Goal: Information Seeking & Learning: Learn about a topic

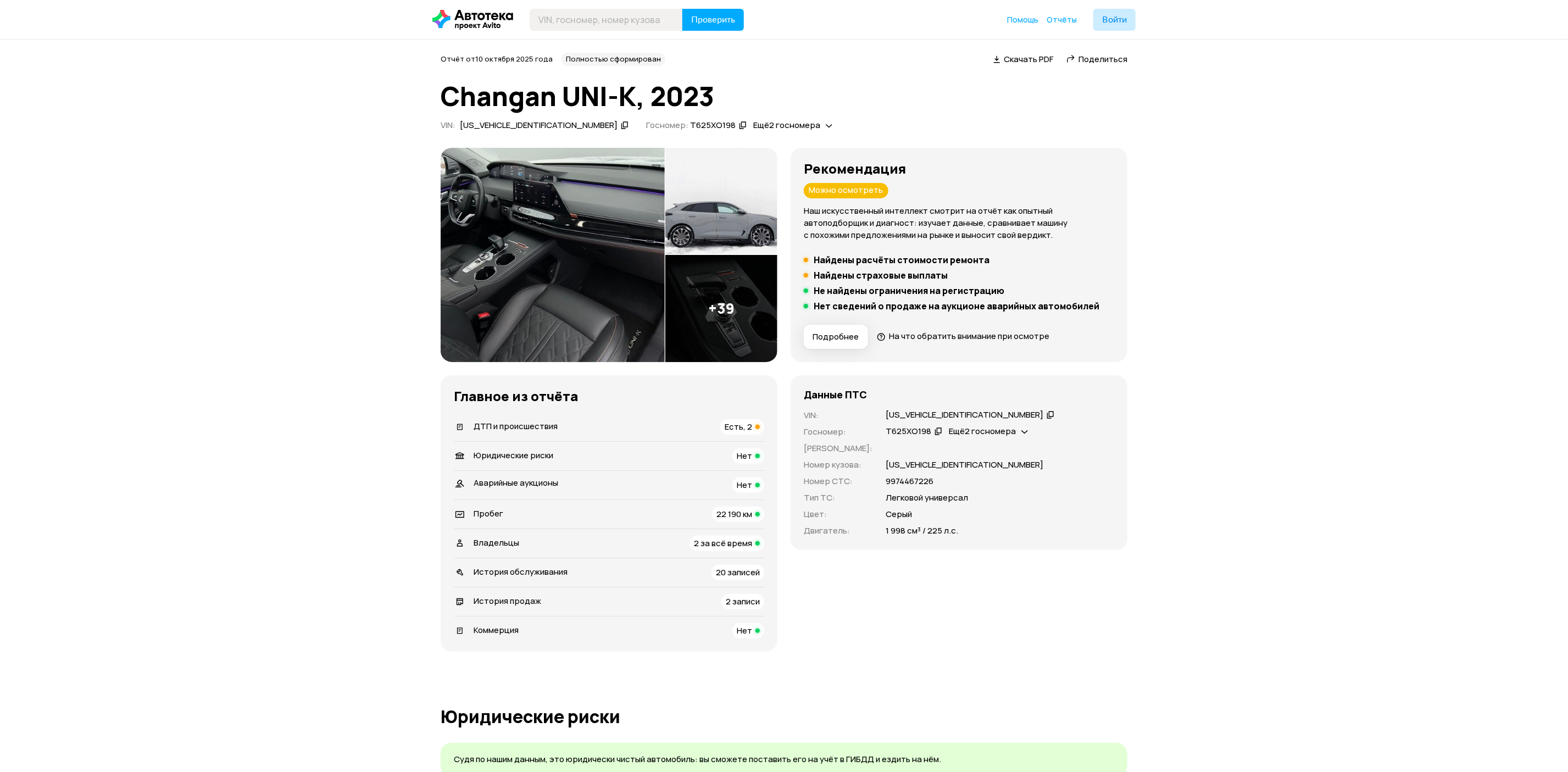
click at [612, 284] on img at bounding box center [553, 254] width 224 height 214
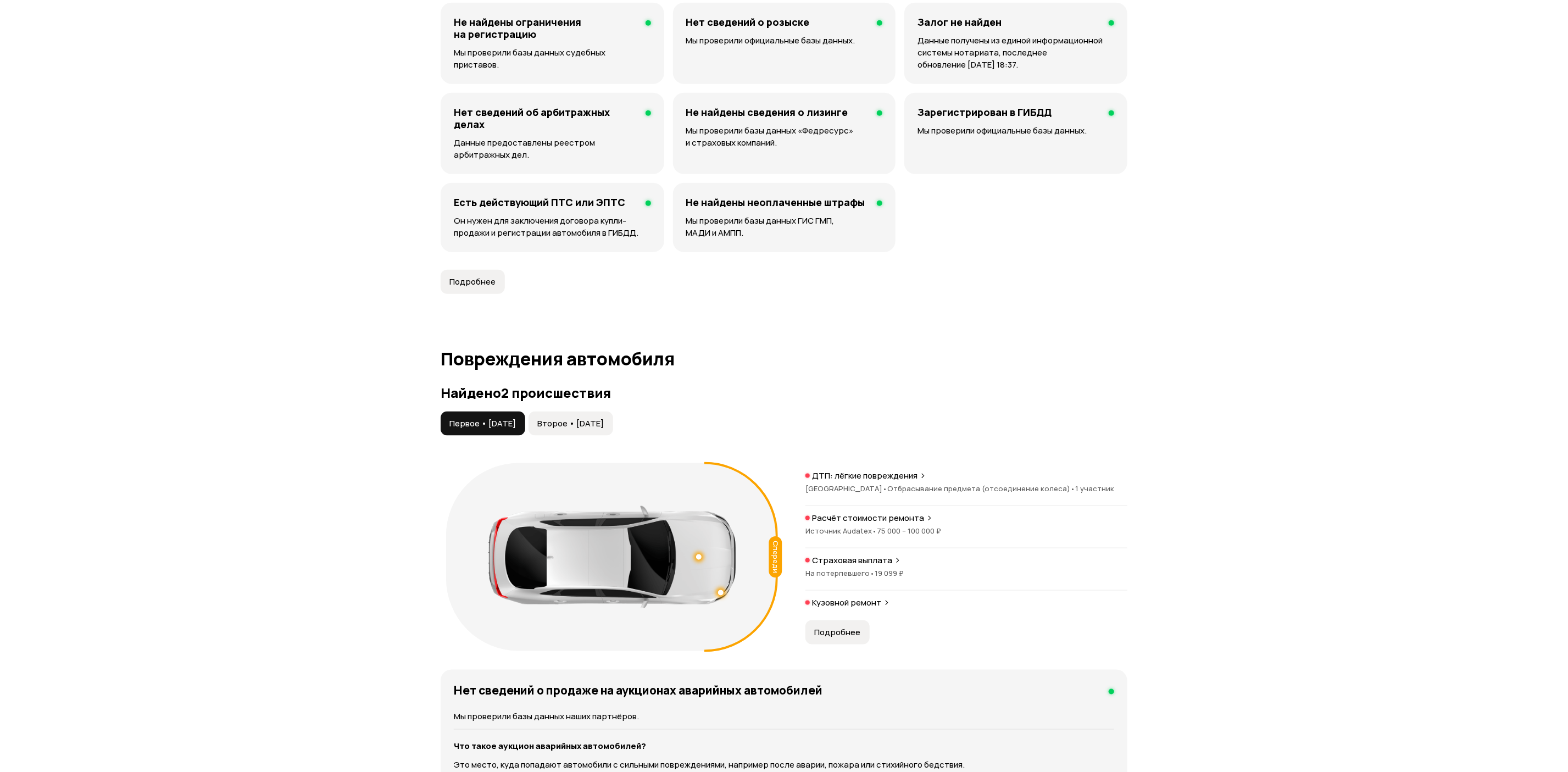
scroll to position [824, 0]
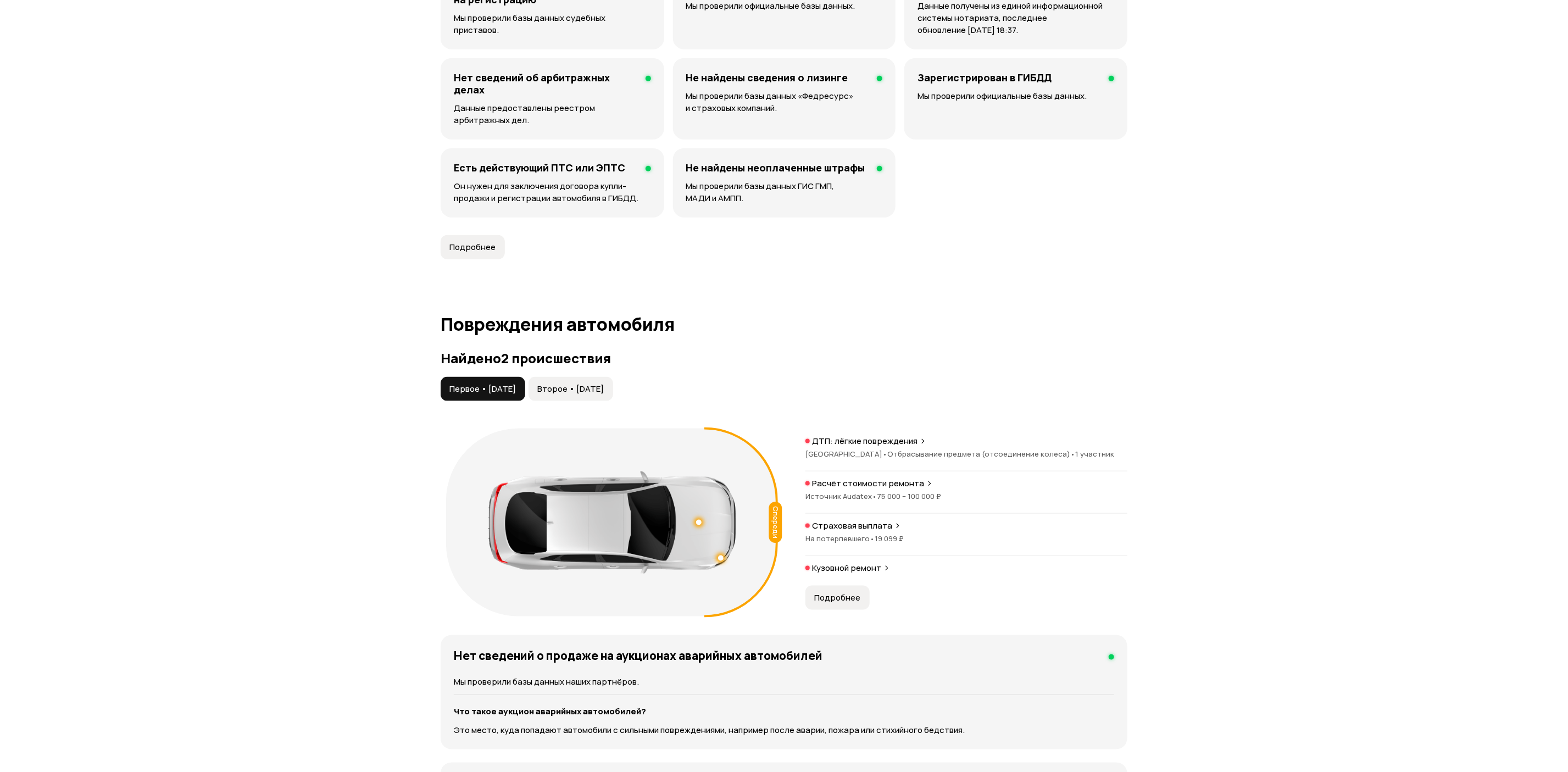
click at [590, 374] on div "Найдено 2 происшествия Первое • [DATE] Второе • [DATE] Спереди ДТП: лёгкие повр…" at bounding box center [784, 486] width 687 height 271
click at [584, 391] on span "Второе • [DATE]" at bounding box center [571, 389] width 66 height 11
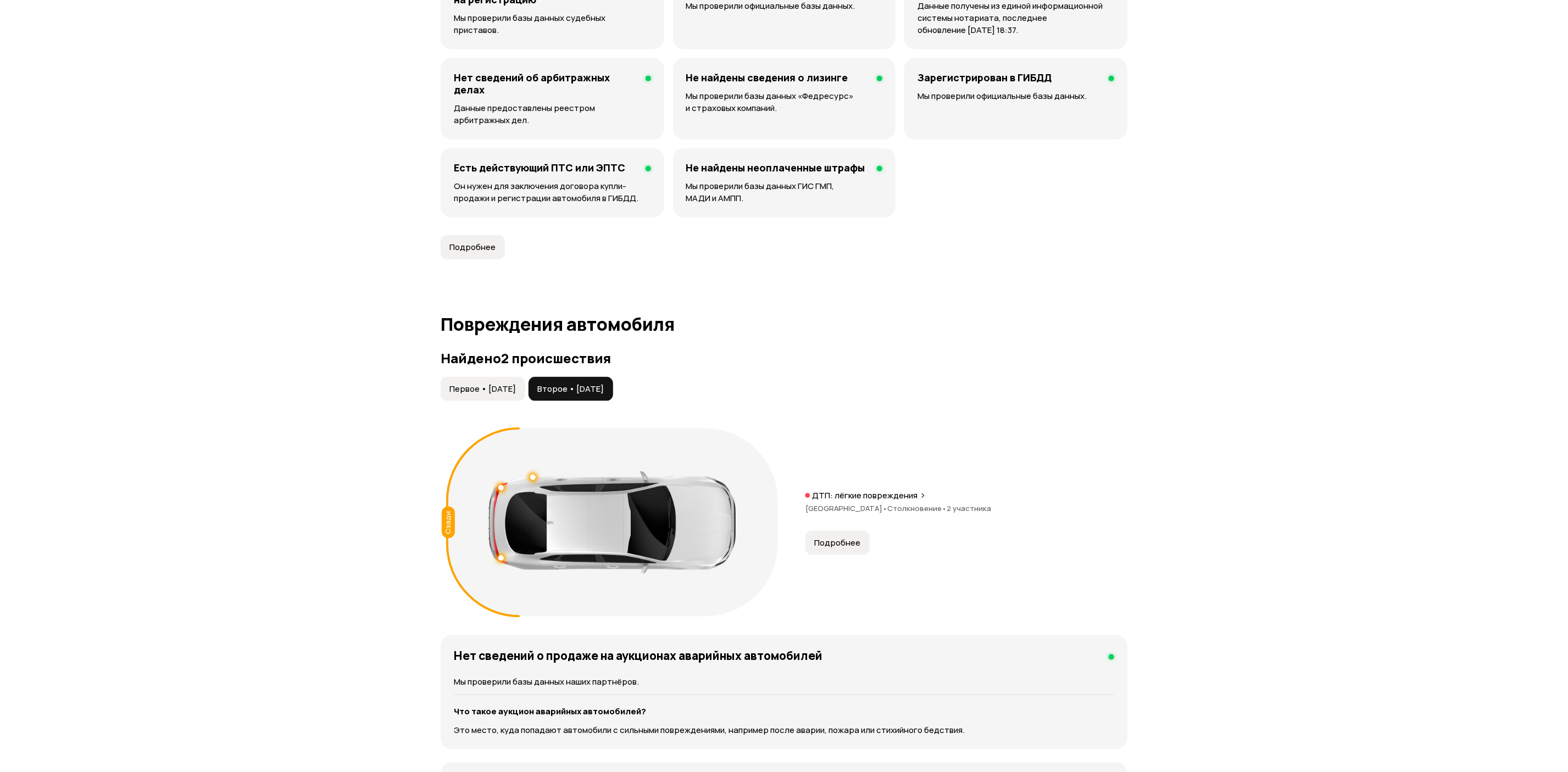
click at [826, 539] on span "Подробнее" at bounding box center [837, 543] width 46 height 11
click at [469, 386] on span "Первое • [DATE]" at bounding box center [483, 389] width 66 height 11
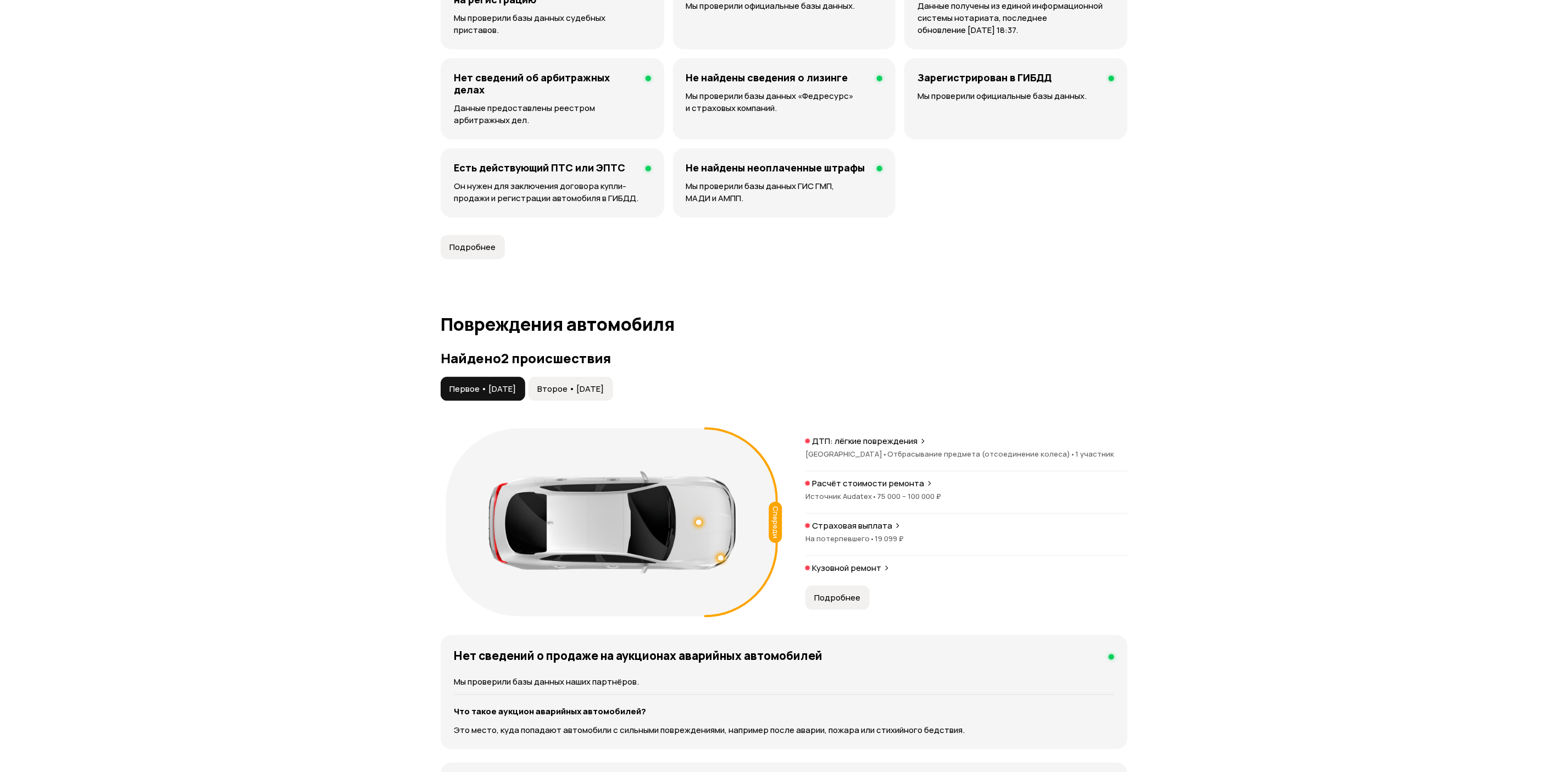
click at [848, 592] on button "Подробнее" at bounding box center [837, 598] width 64 height 24
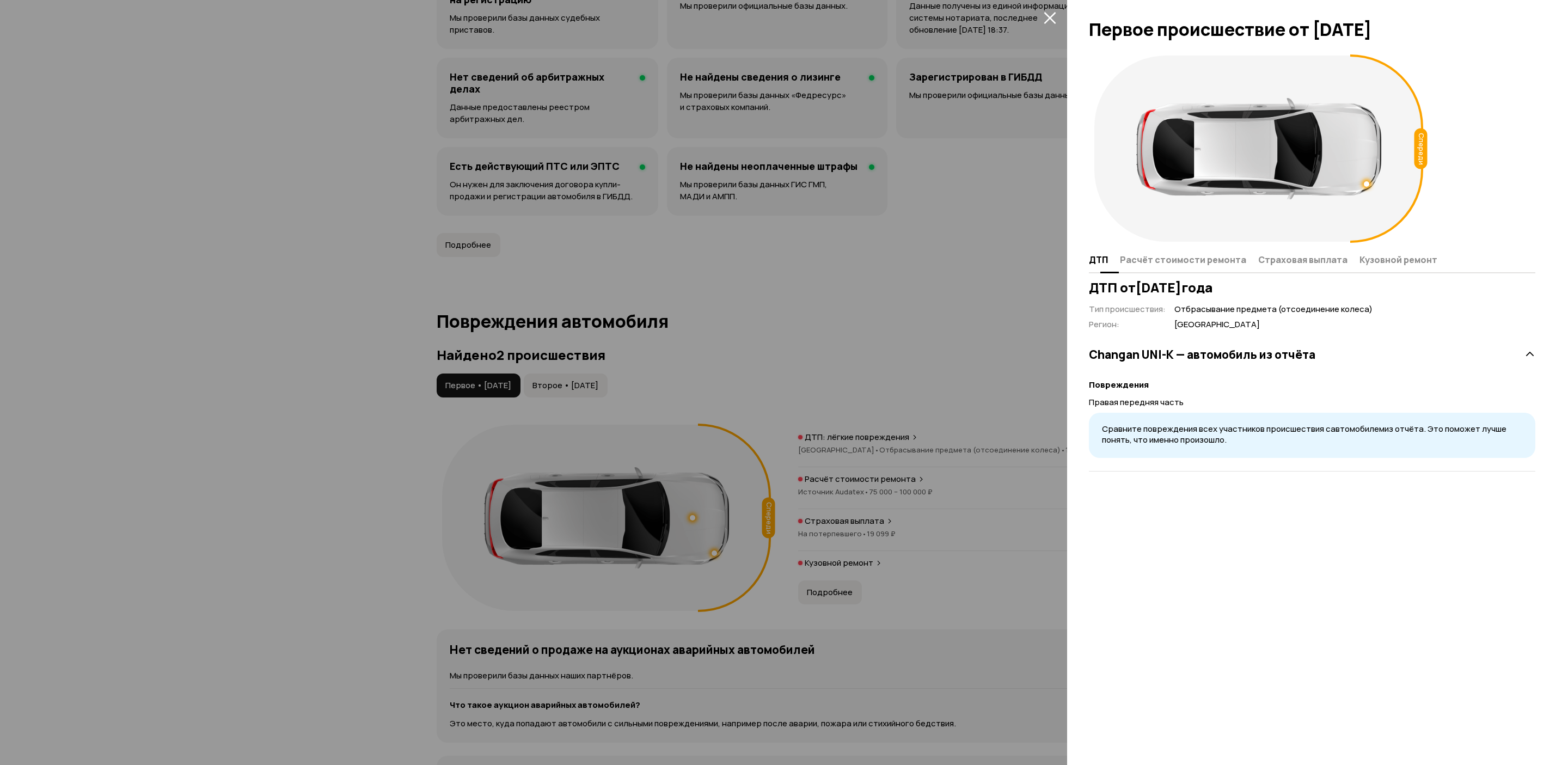
click at [1208, 262] on span "Расчёт стоимости ремонта" at bounding box center [1183, 259] width 126 height 11
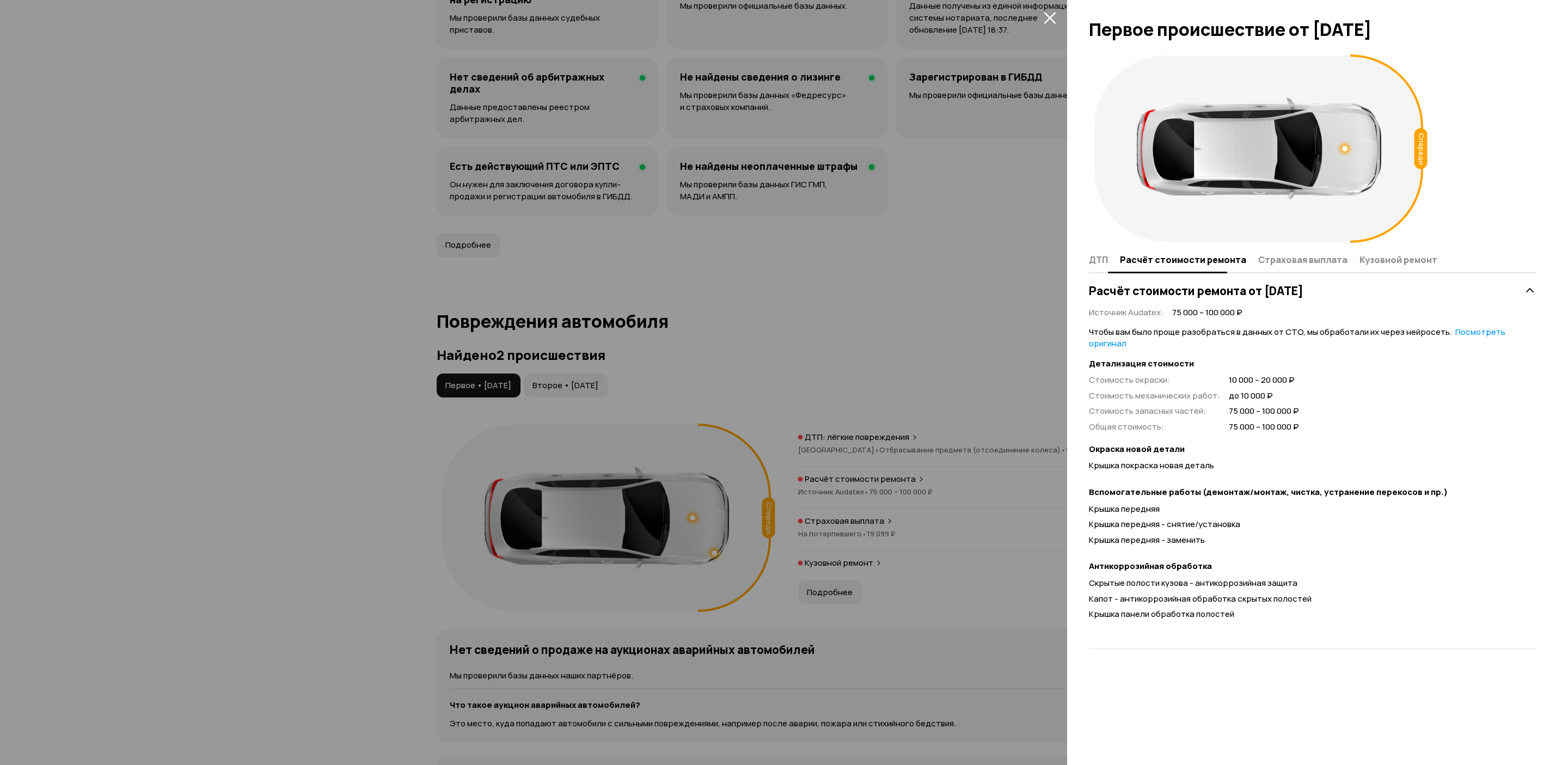
click at [1099, 262] on span "ДТП" at bounding box center [1099, 259] width 19 height 11
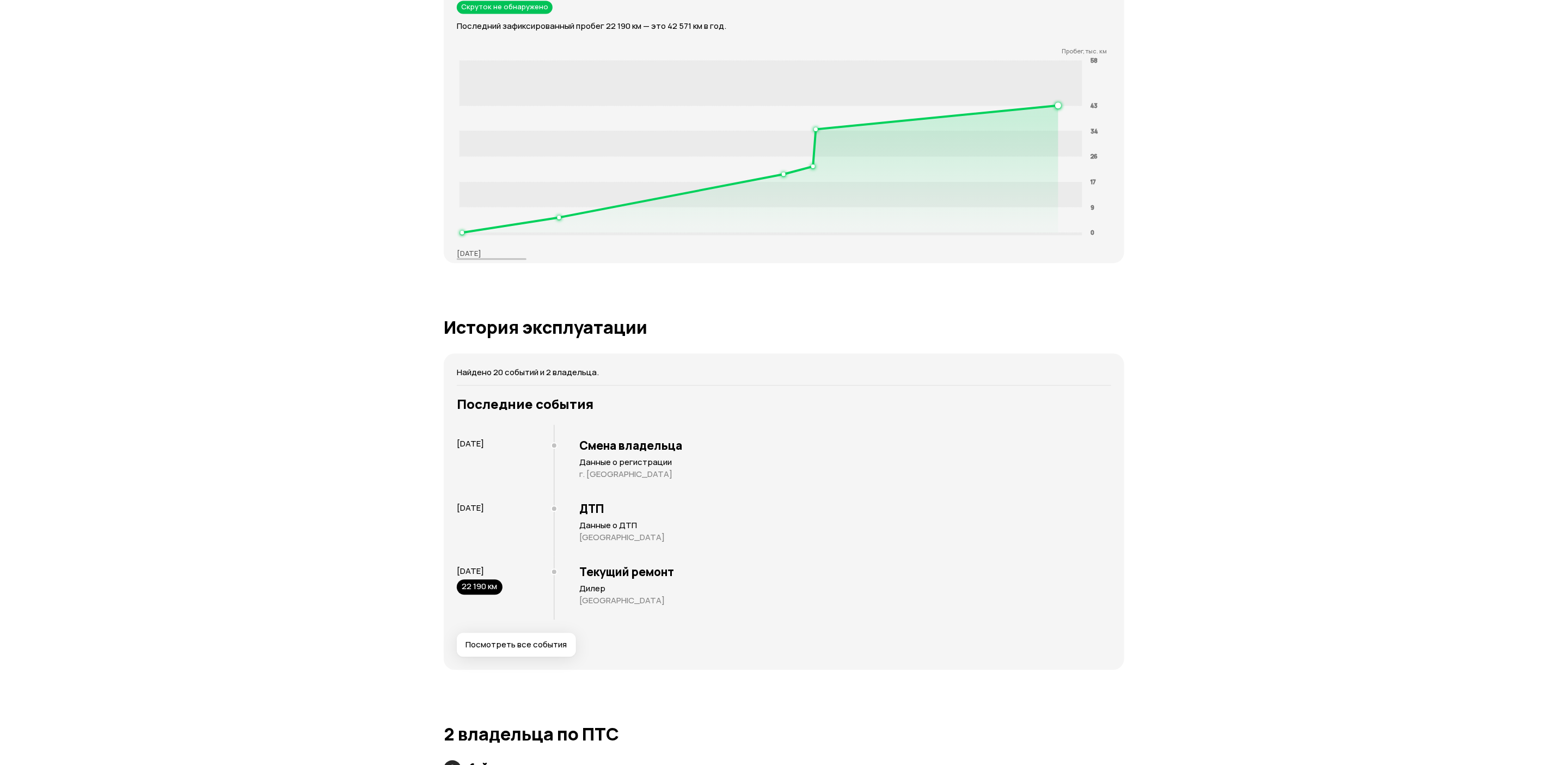
scroll to position [1796, 0]
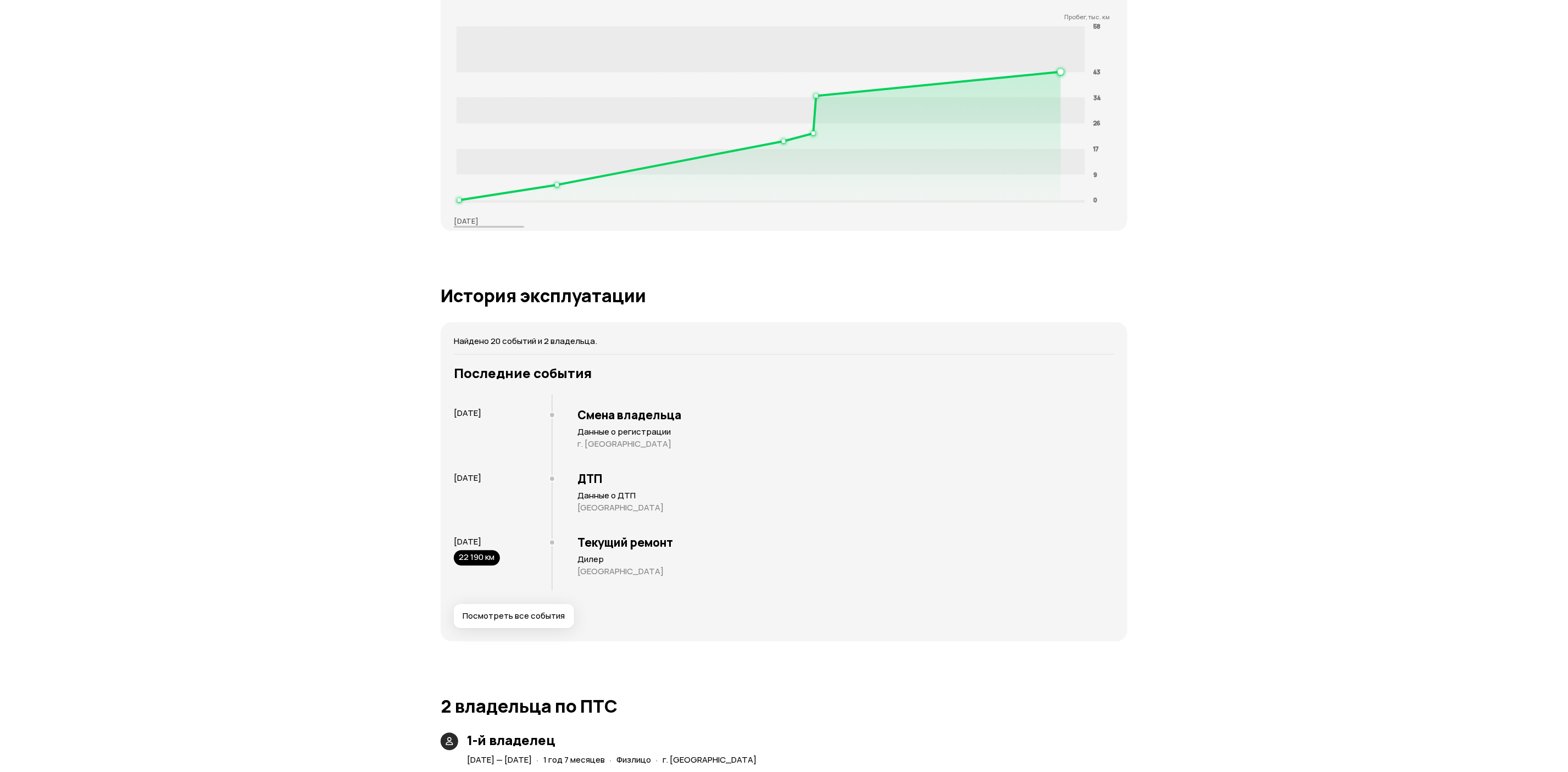
click at [533, 613] on span "Посмотреть все события" at bounding box center [514, 616] width 103 height 11
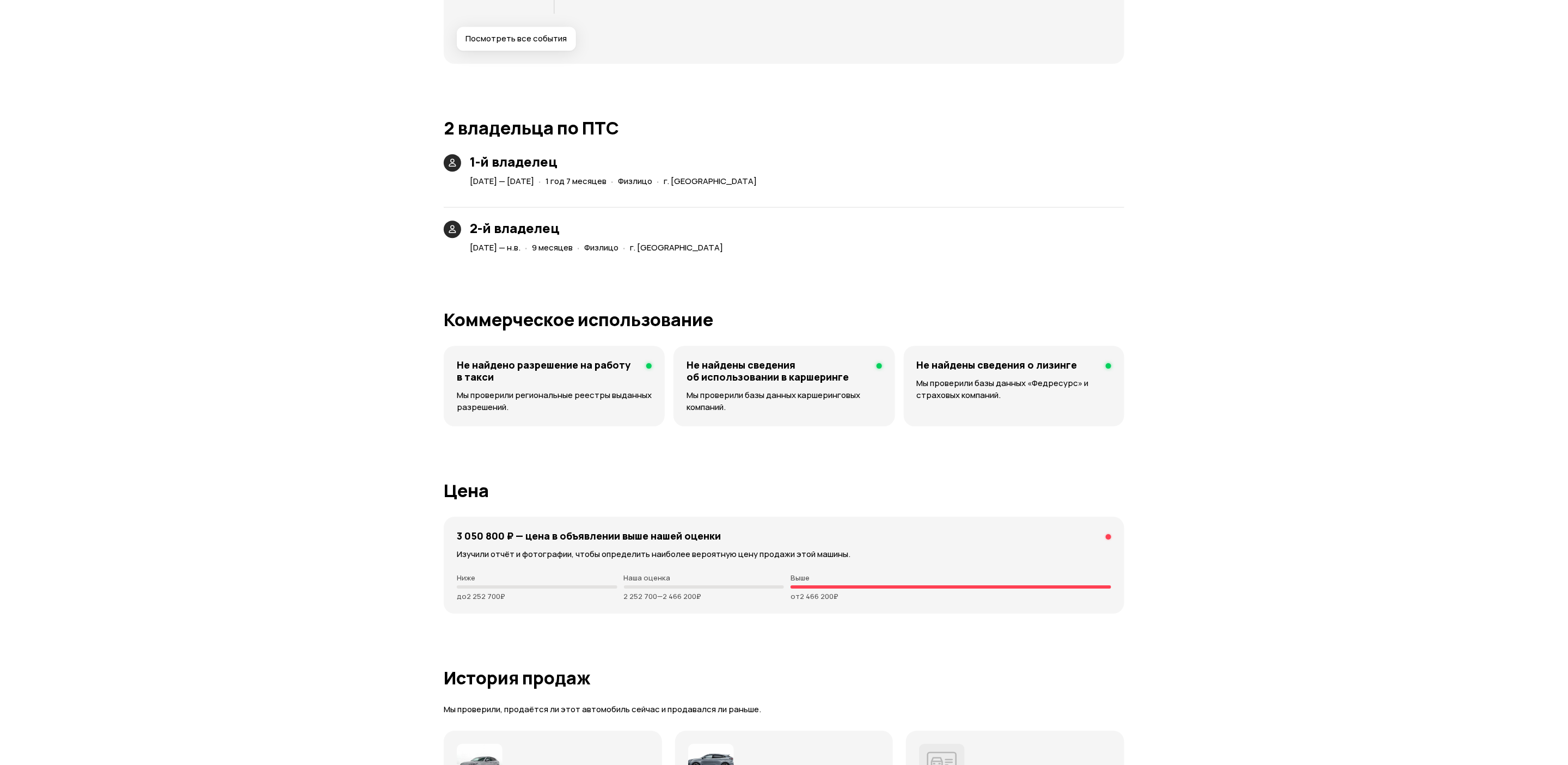
scroll to position [0, 0]
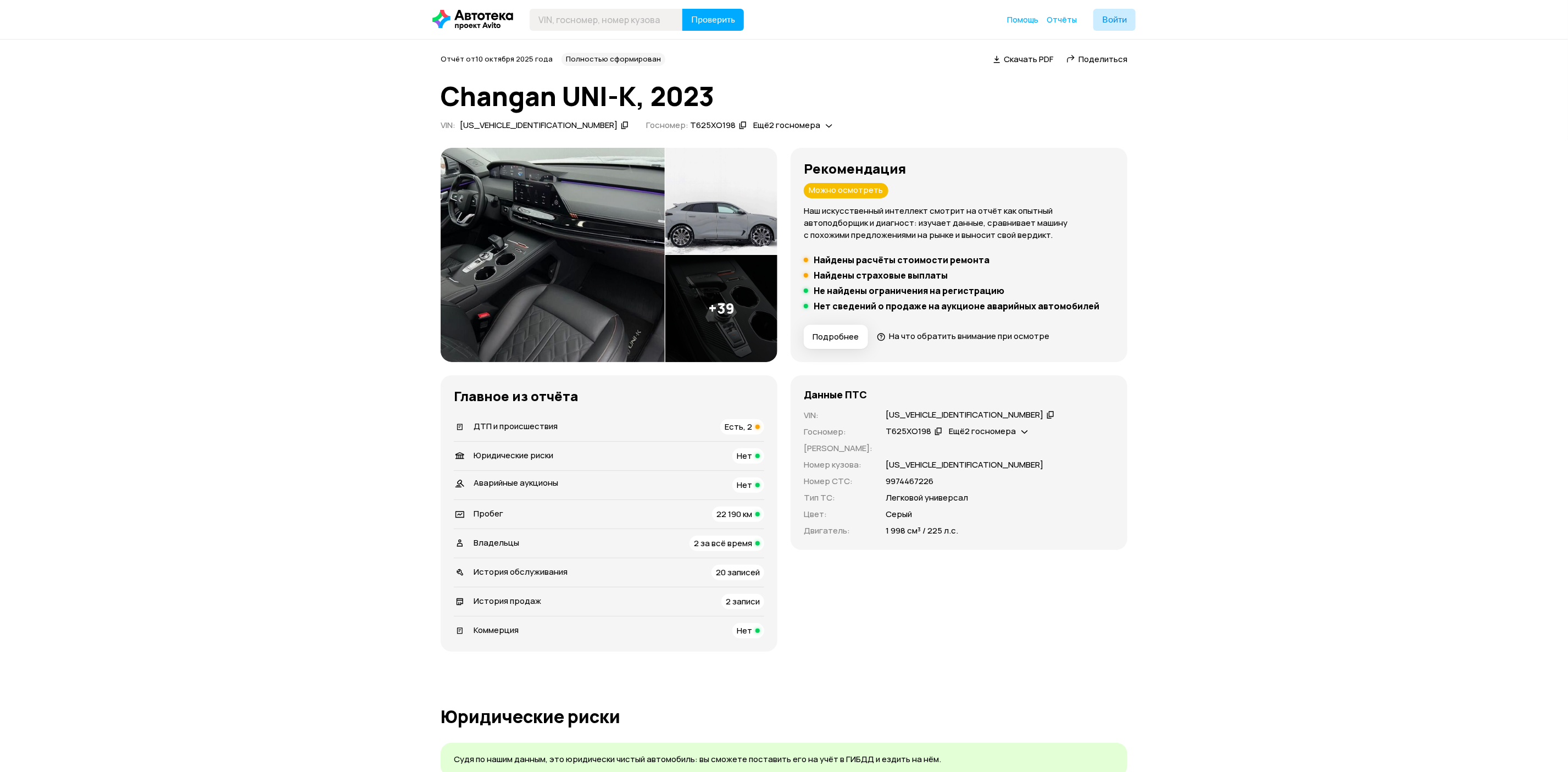
click at [625, 272] on img at bounding box center [553, 254] width 224 height 214
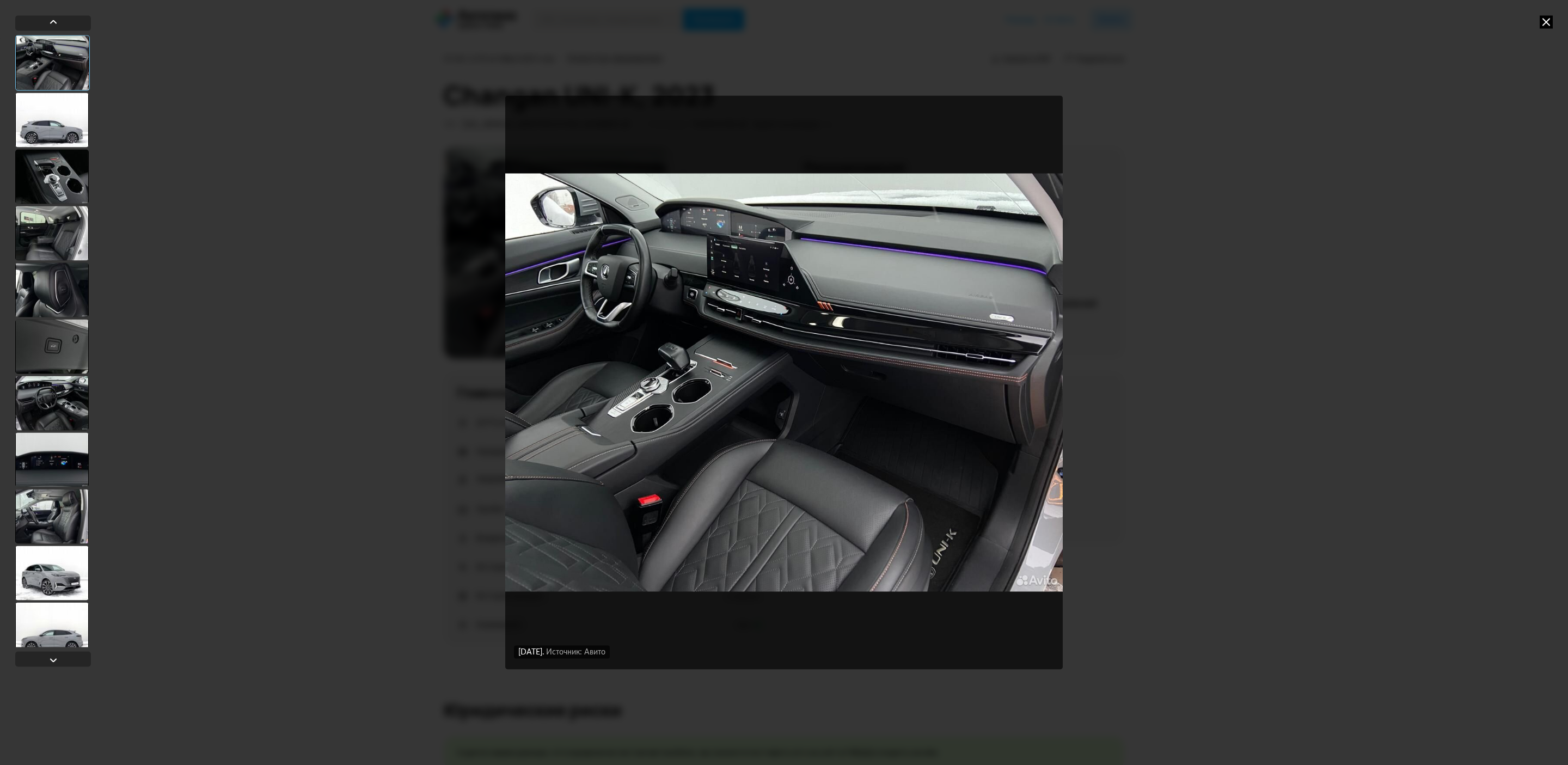
click at [41, 331] on div at bounding box center [51, 346] width 73 height 54
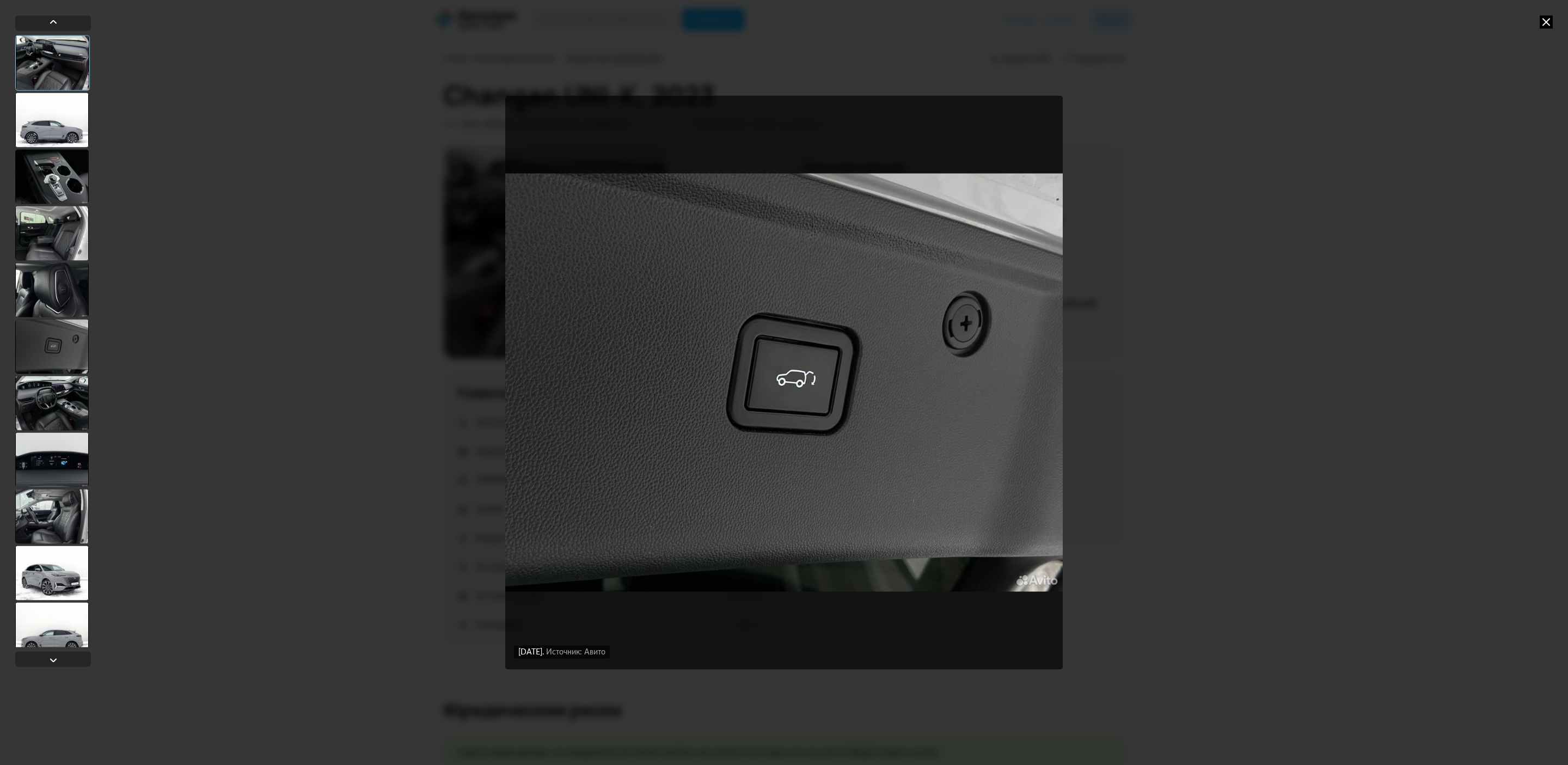
click at [45, 213] on div at bounding box center [51, 233] width 73 height 54
click at [45, 213] on div at bounding box center [51, 231] width 73 height 54
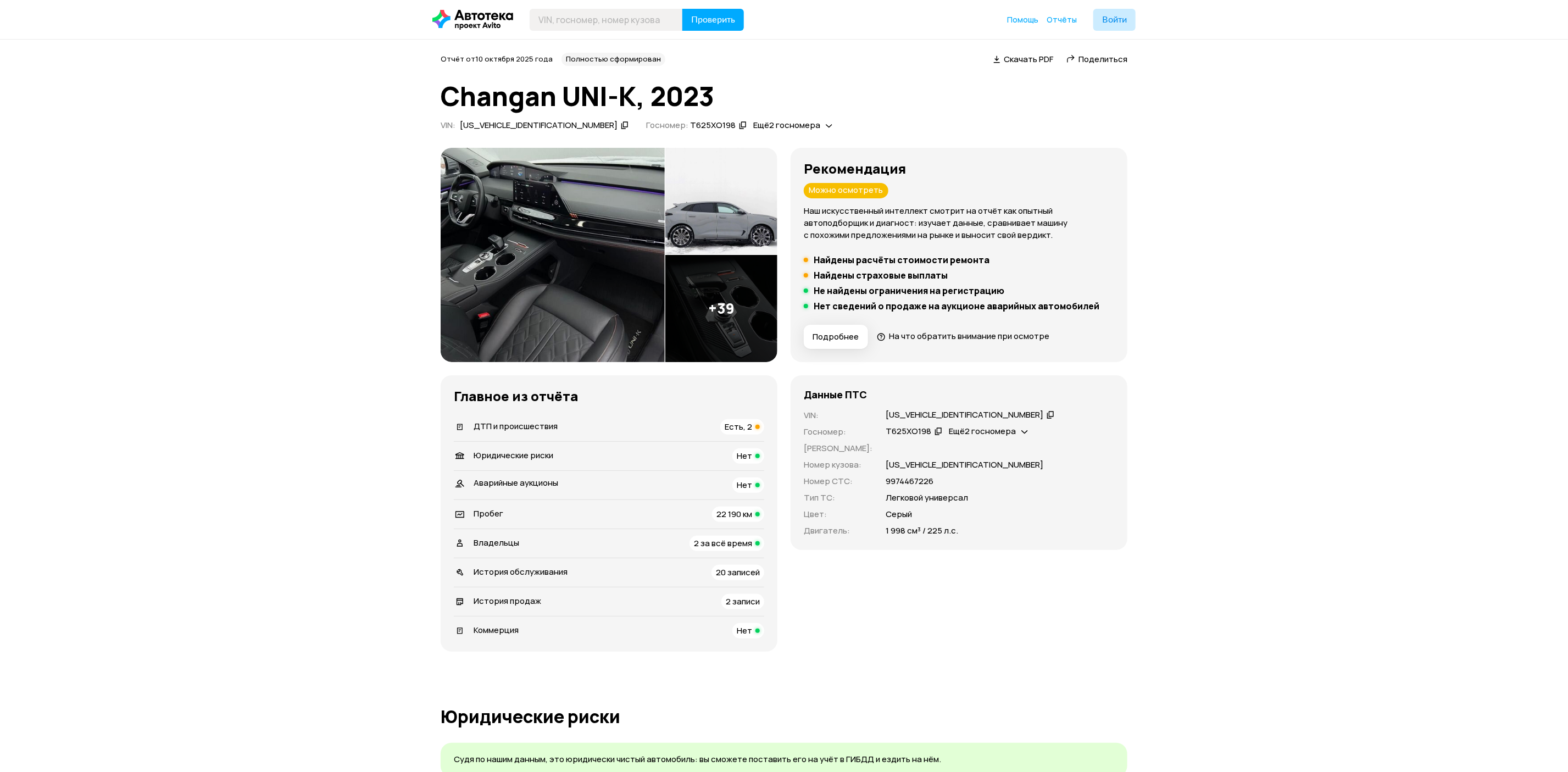
click at [501, 287] on img at bounding box center [553, 254] width 224 height 214
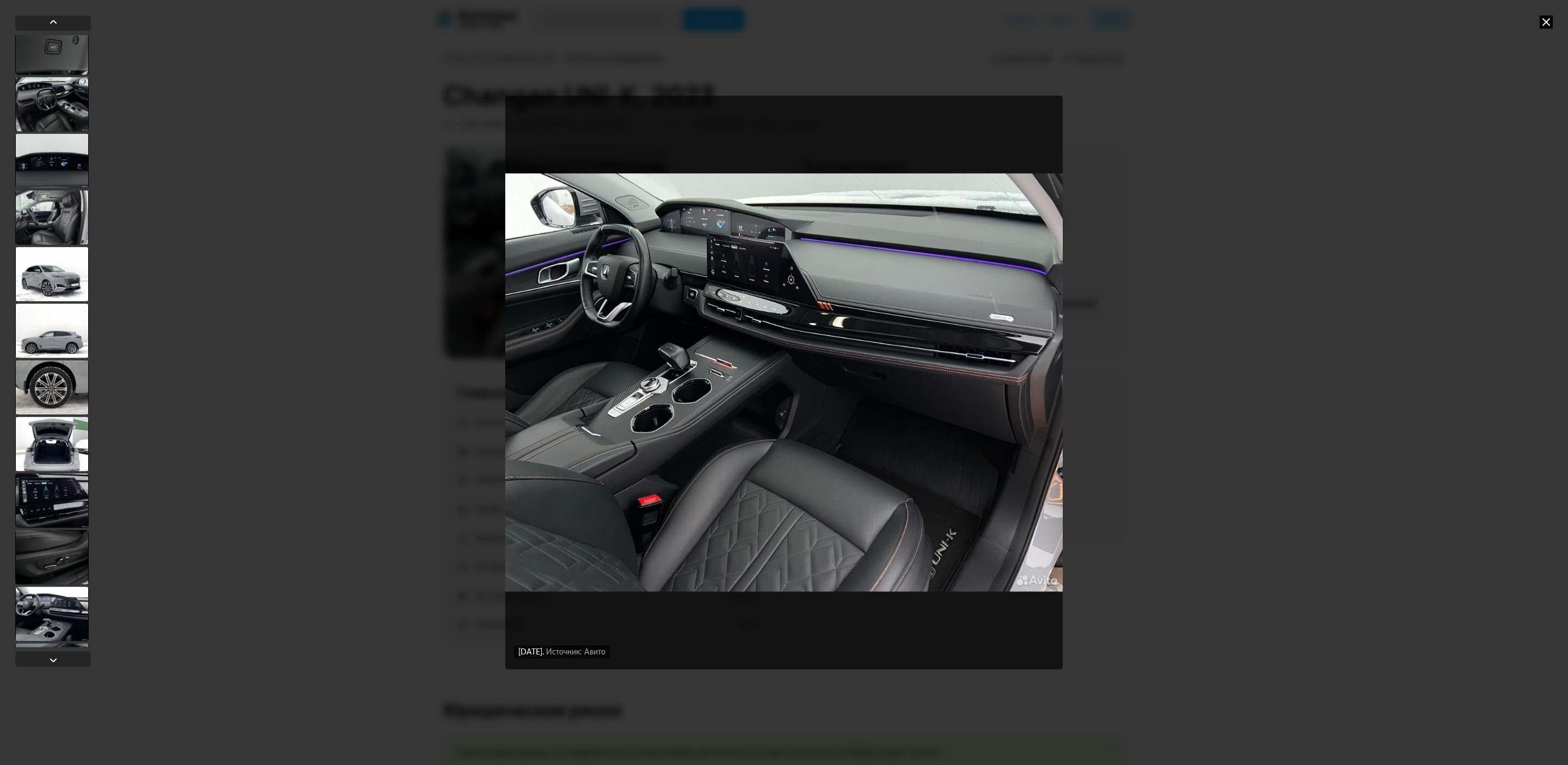
scroll to position [327, 0]
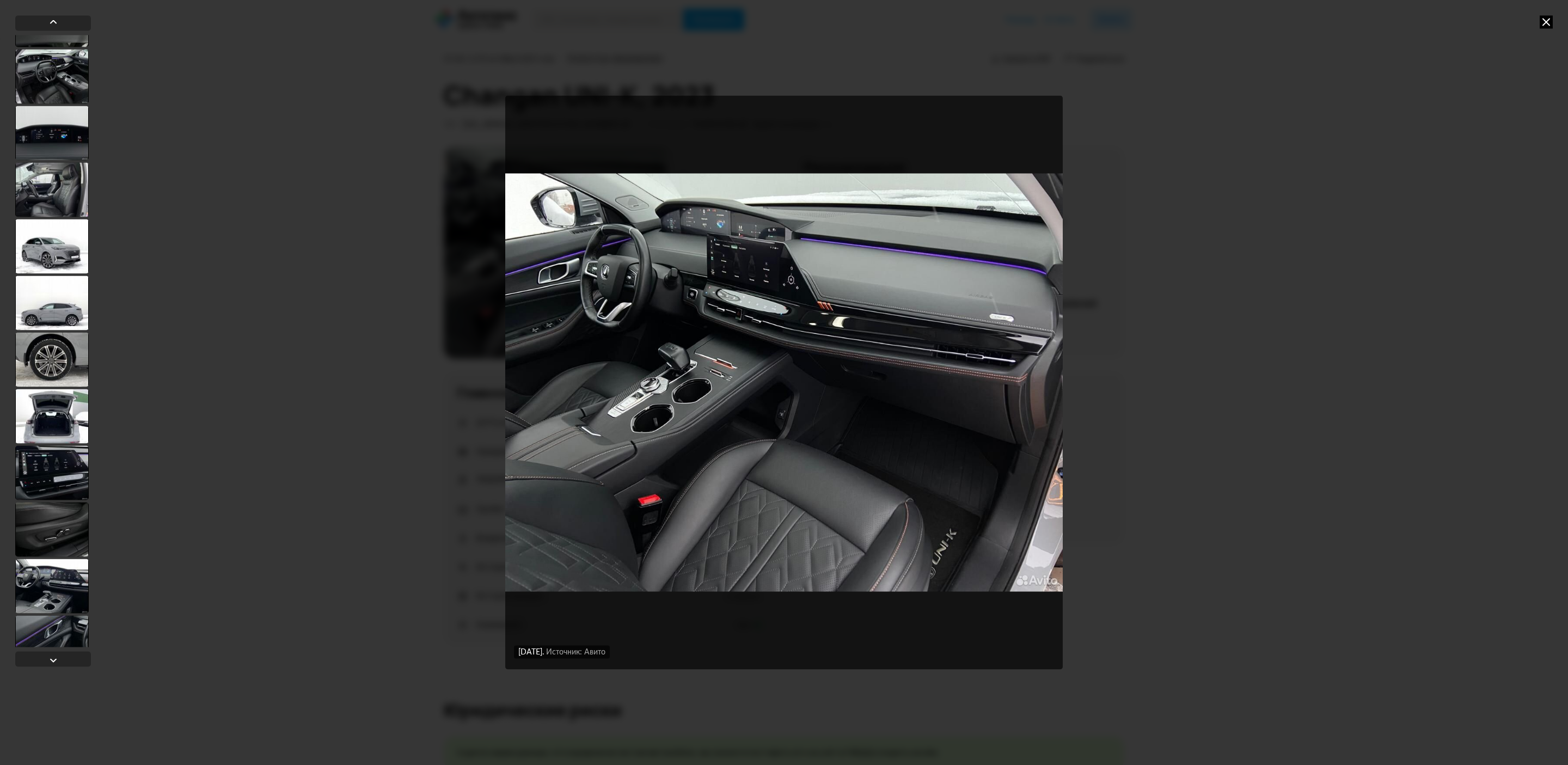
click at [58, 431] on div at bounding box center [51, 415] width 73 height 54
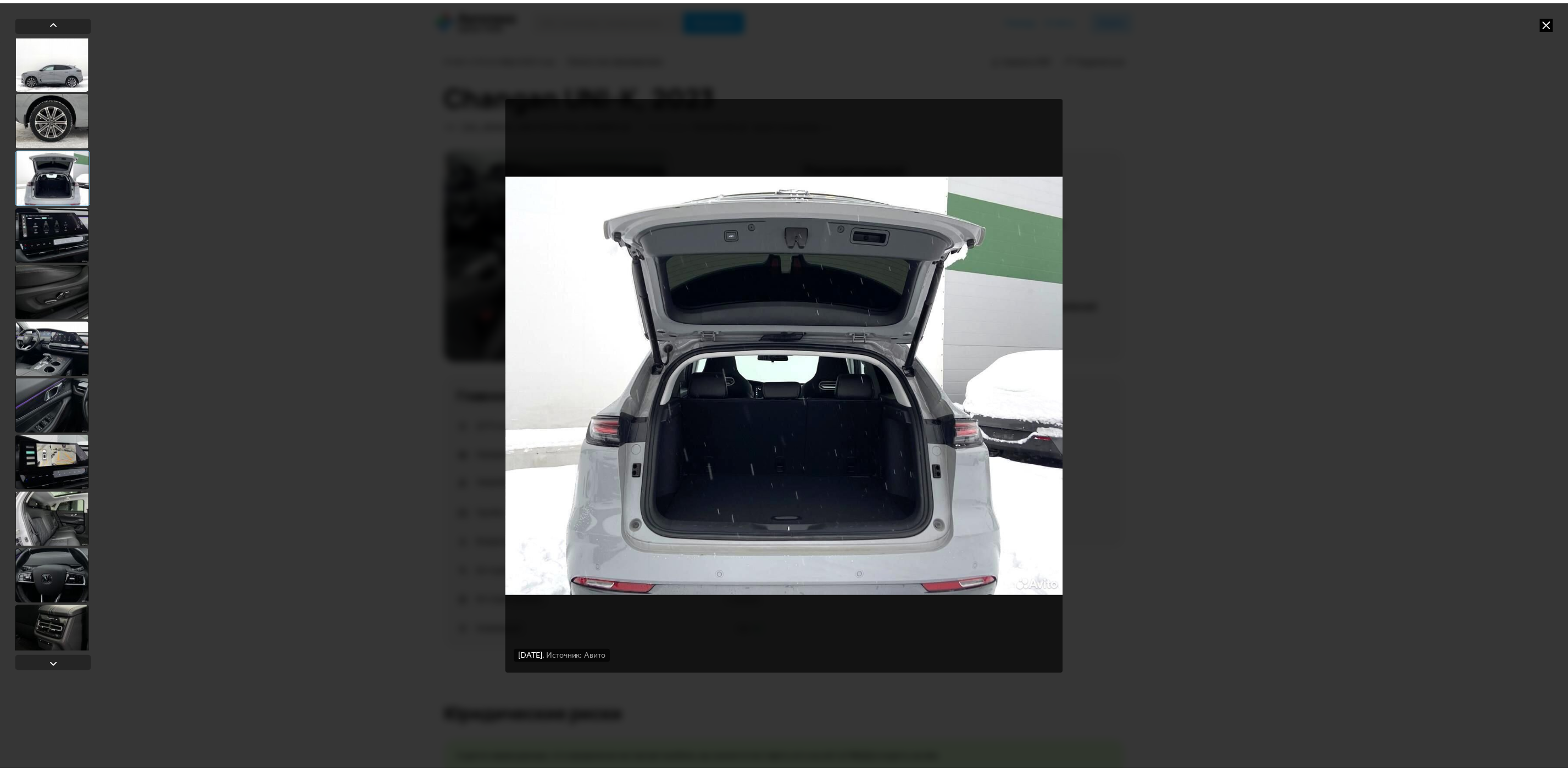
scroll to position [659, 0]
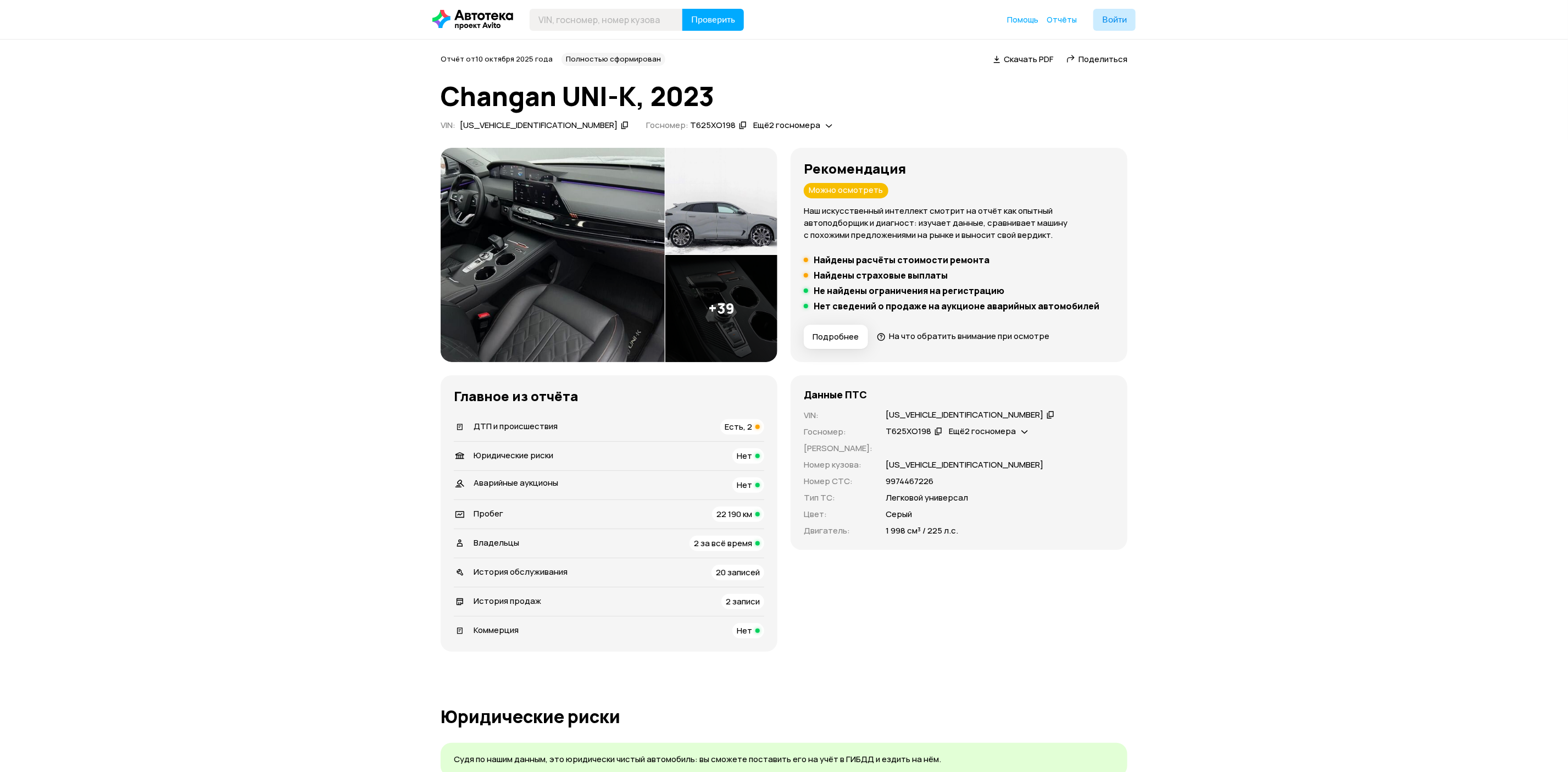
click at [517, 314] on img at bounding box center [553, 254] width 224 height 214
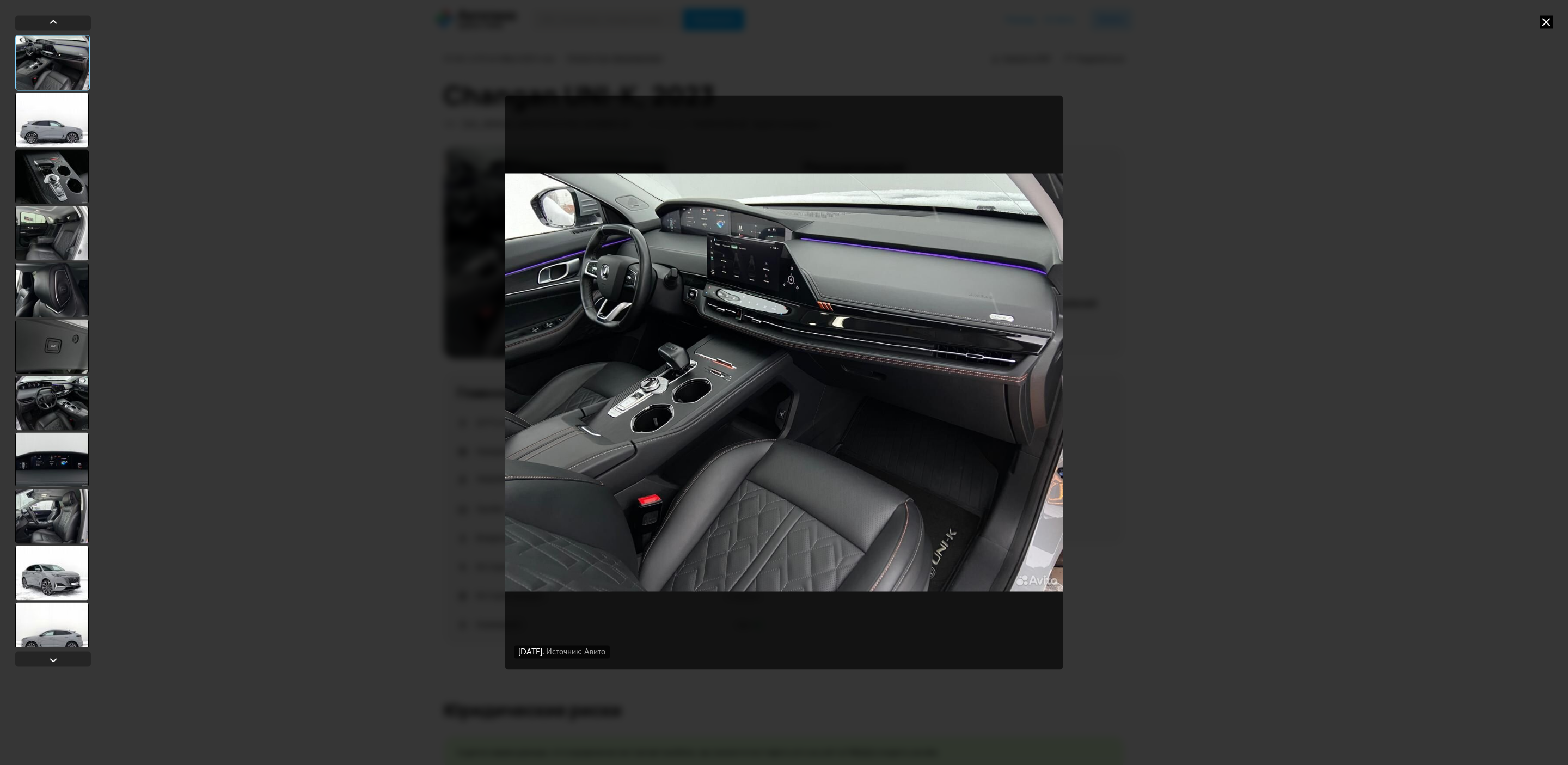
click at [1300, 392] on div "[DATE] Источник: Авито [DATE] Источник: Авито" at bounding box center [784, 382] width 1568 height 765
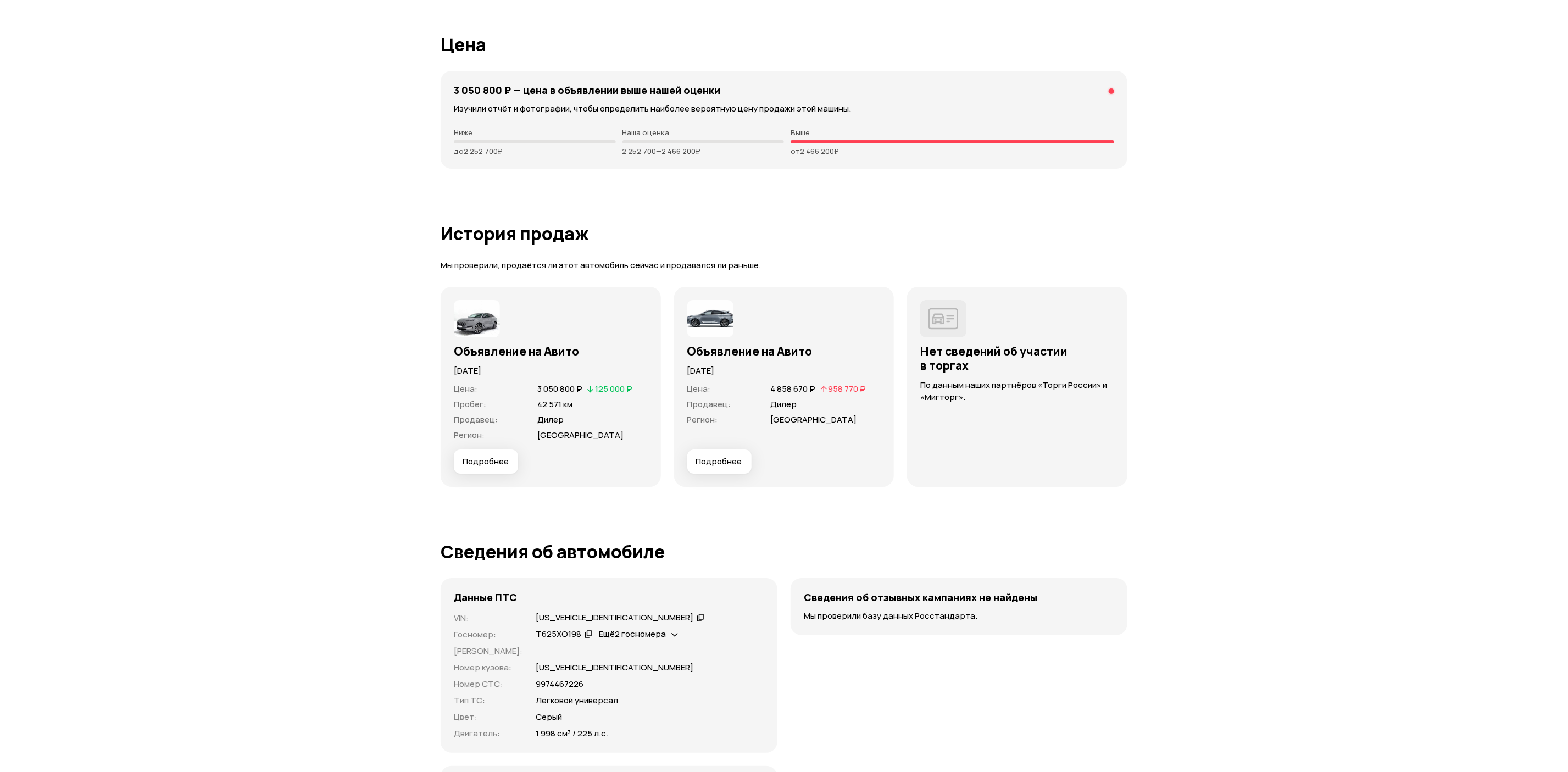
scroll to position [0, 0]
